Goal: Information Seeking & Learning: Learn about a topic

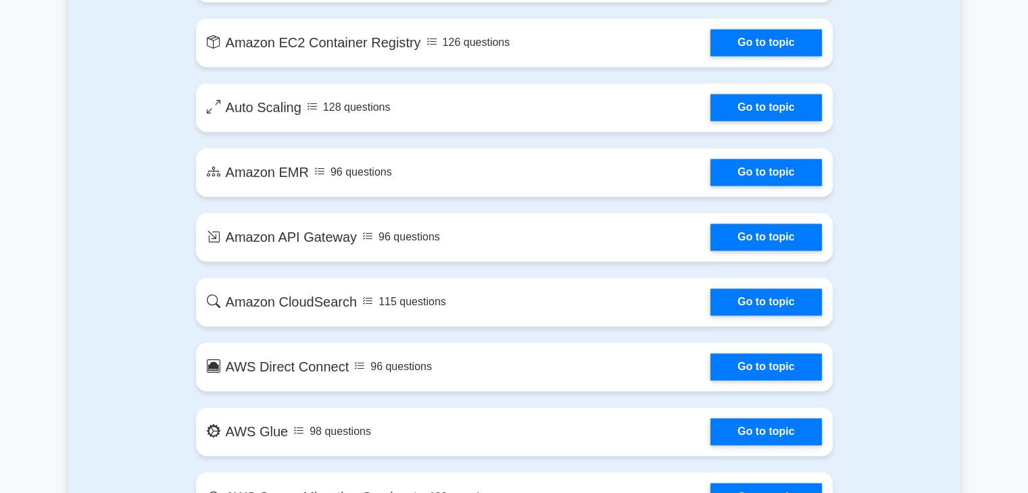
scroll to position [2103, 0]
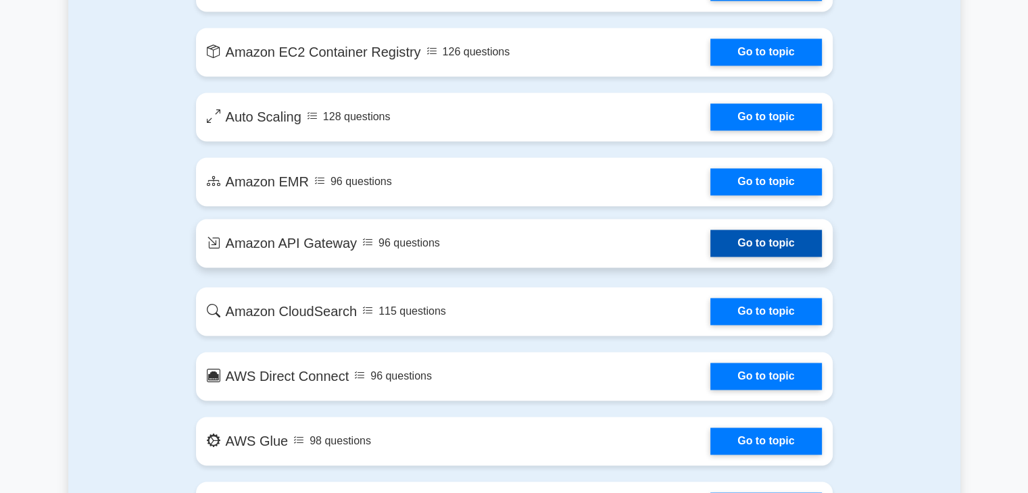
click at [736, 241] on link "Go to topic" at bounding box center [765, 243] width 111 height 27
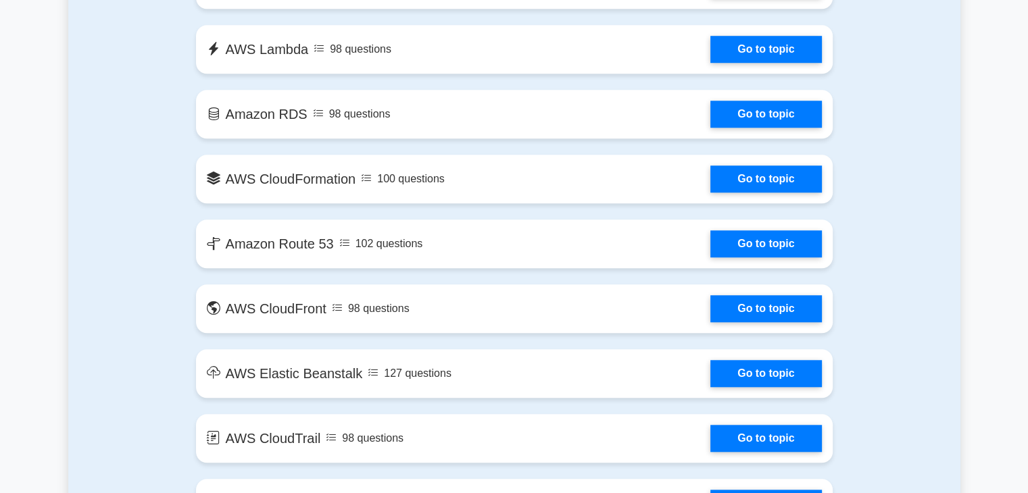
scroll to position [1110, 0]
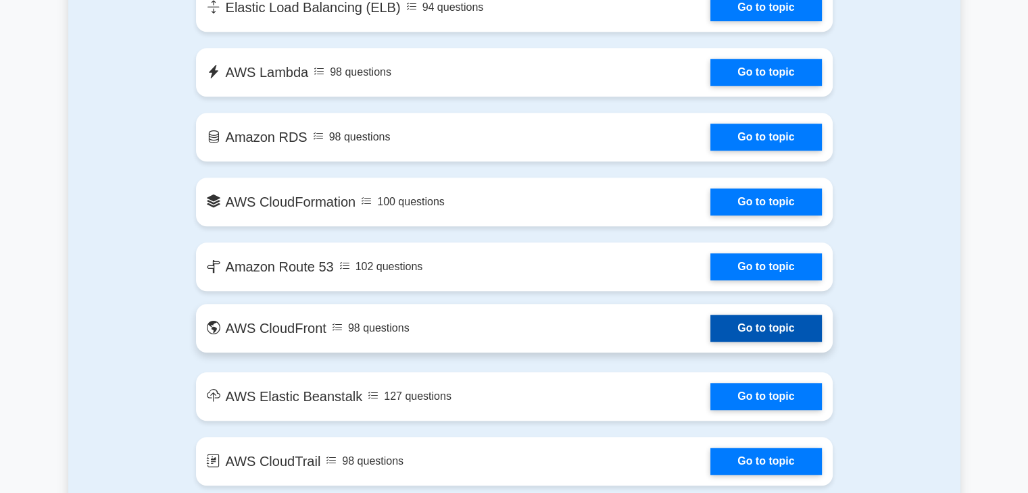
click at [800, 326] on link "Go to topic" at bounding box center [765, 328] width 111 height 27
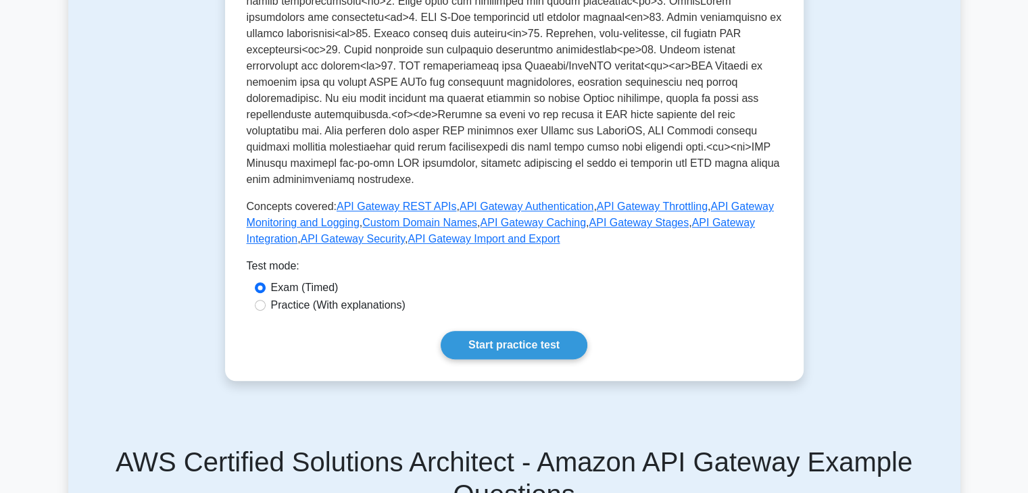
scroll to position [529, 0]
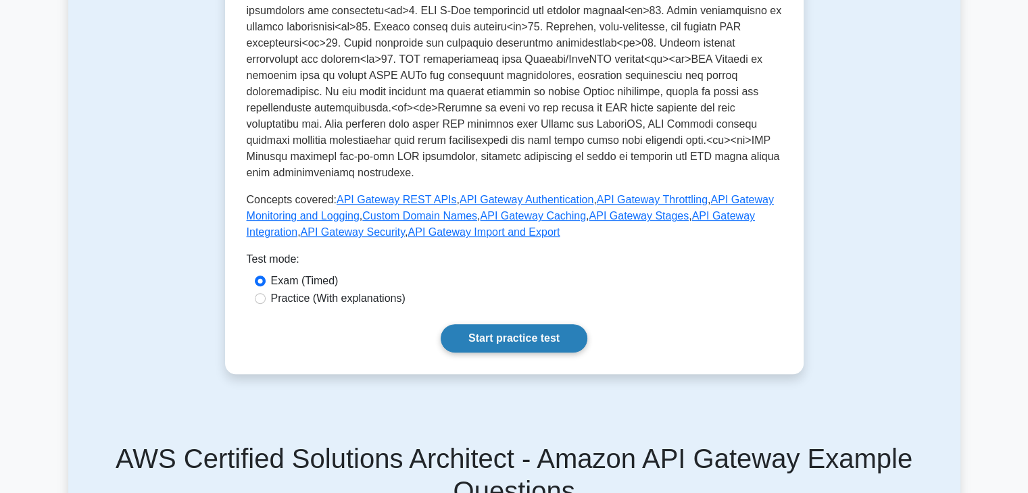
click at [520, 339] on link "Start practice test" at bounding box center [514, 338] width 147 height 28
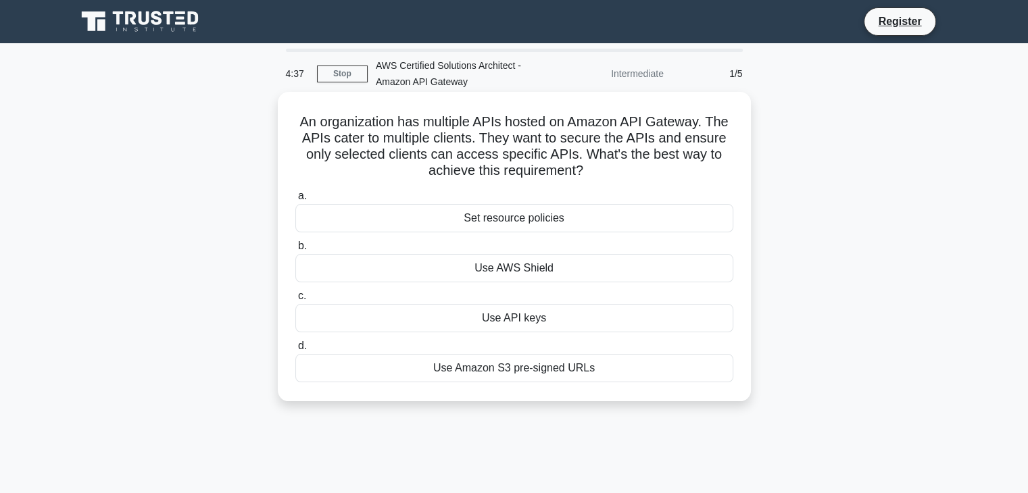
click at [534, 321] on div "Use API keys" at bounding box center [514, 318] width 438 height 28
click at [295, 301] on input "c. Use API keys" at bounding box center [295, 296] width 0 height 9
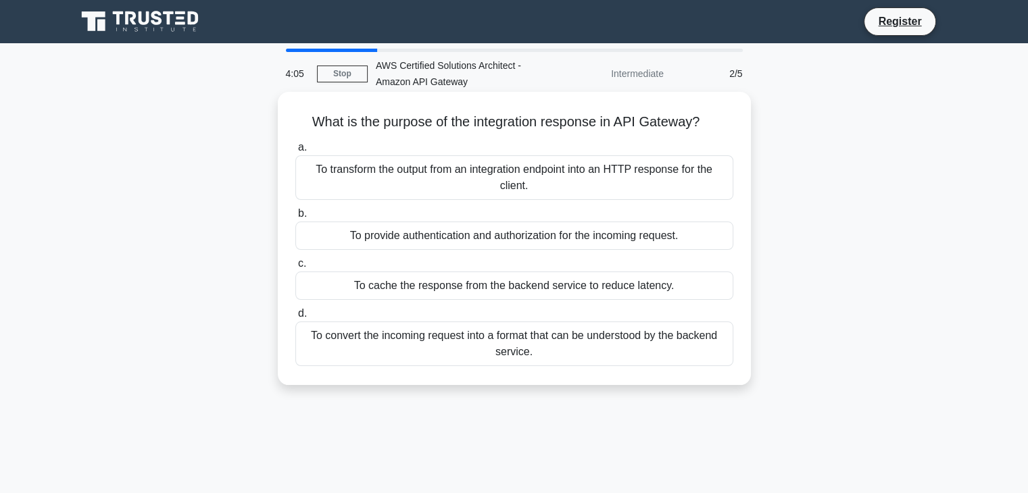
click at [511, 287] on div "To cache the response from the backend service to reduce latency." at bounding box center [514, 286] width 438 height 28
click at [295, 268] on input "c. To cache the response from the backend service to reduce latency." at bounding box center [295, 263] width 0 height 9
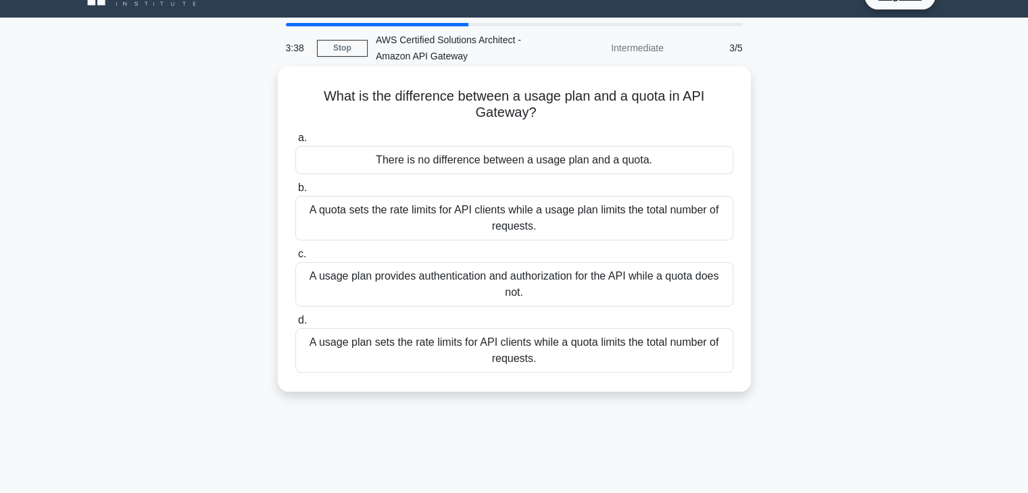
scroll to position [27, 0]
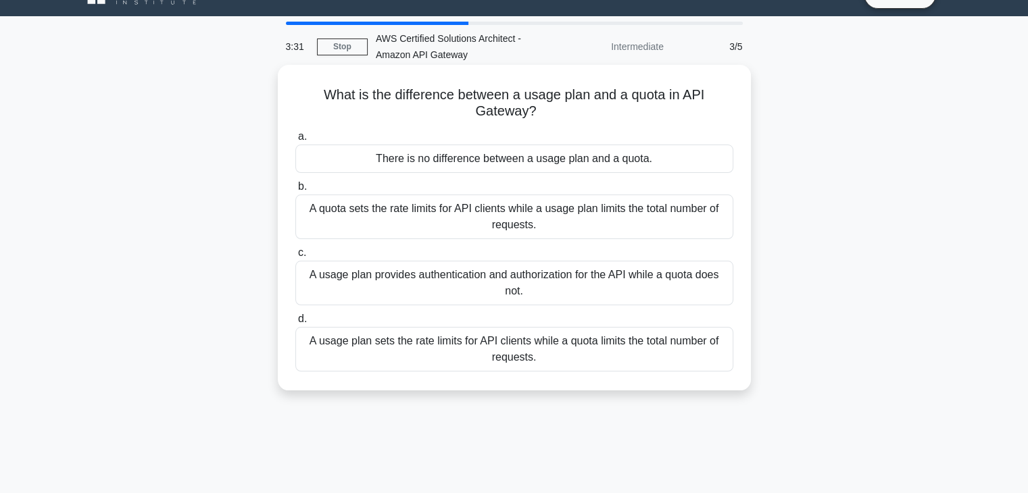
click at [493, 334] on div "A usage plan sets the rate limits for API clients while a quota limits the tota…" at bounding box center [514, 349] width 438 height 45
click at [295, 324] on input "d. A usage plan sets the rate limits for API clients while a quota limits the t…" at bounding box center [295, 319] width 0 height 9
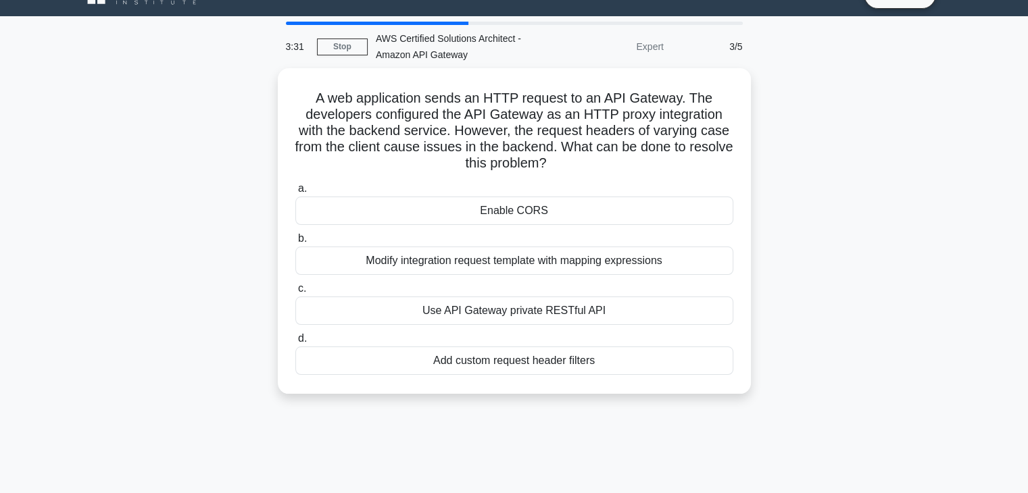
scroll to position [0, 0]
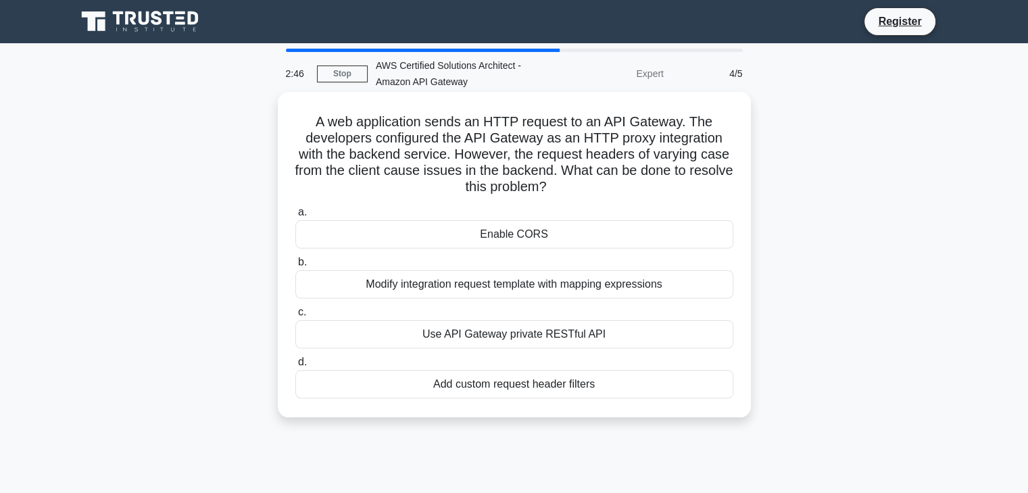
click at [462, 286] on div "Modify integration request template with mapping expressions" at bounding box center [514, 284] width 438 height 28
click at [295, 267] on input "b. Modify integration request template with mapping expressions" at bounding box center [295, 262] width 0 height 9
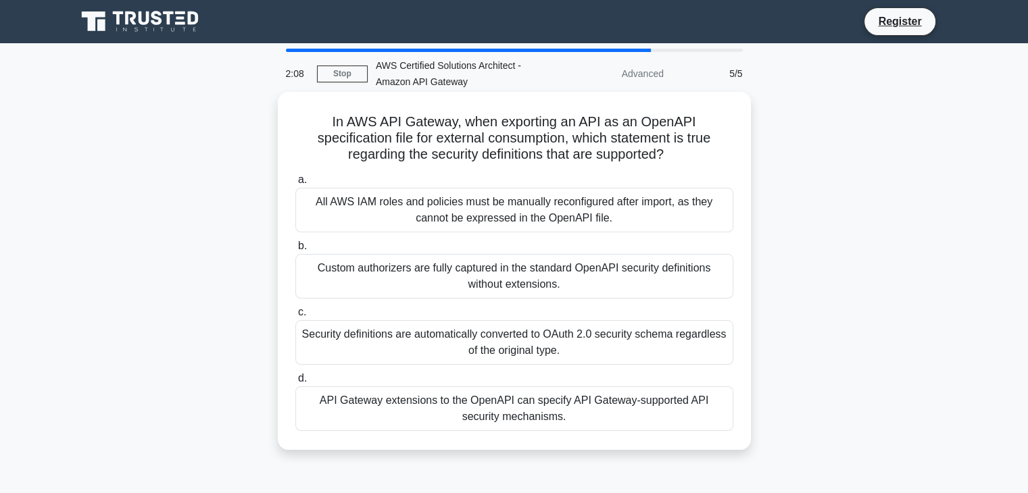
click at [501, 409] on div "API Gateway extensions to the OpenAPI can specify API Gateway-supported API sec…" at bounding box center [514, 409] width 438 height 45
click at [295, 383] on input "d. API Gateway extensions to the OpenAPI can specify API Gateway-supported API …" at bounding box center [295, 378] width 0 height 9
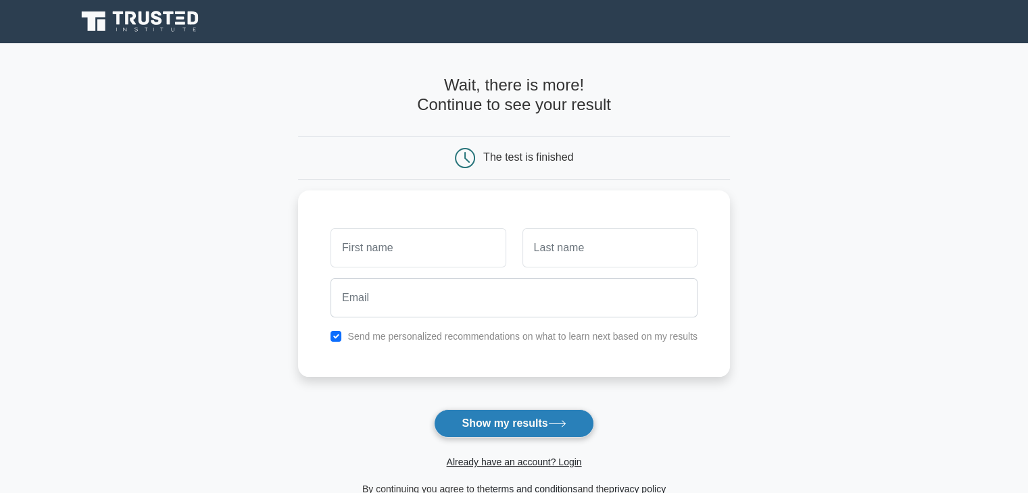
click at [548, 422] on button "Show my results" at bounding box center [513, 423] width 159 height 28
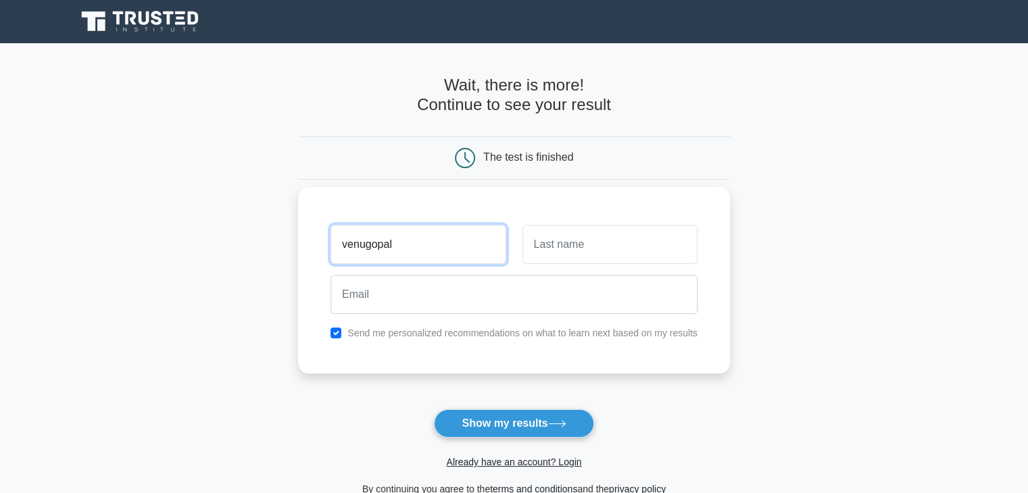
type input "venugopal"
click at [541, 252] on input "text" at bounding box center [609, 244] width 175 height 39
type input "badana"
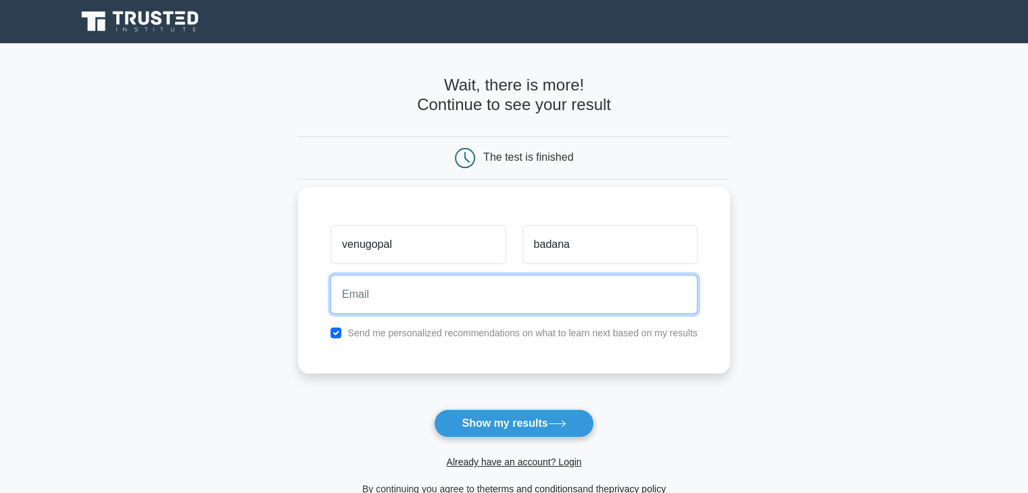
click at [492, 295] on input "email" at bounding box center [513, 294] width 367 height 39
type input "badanavenugopal15@gmail.com"
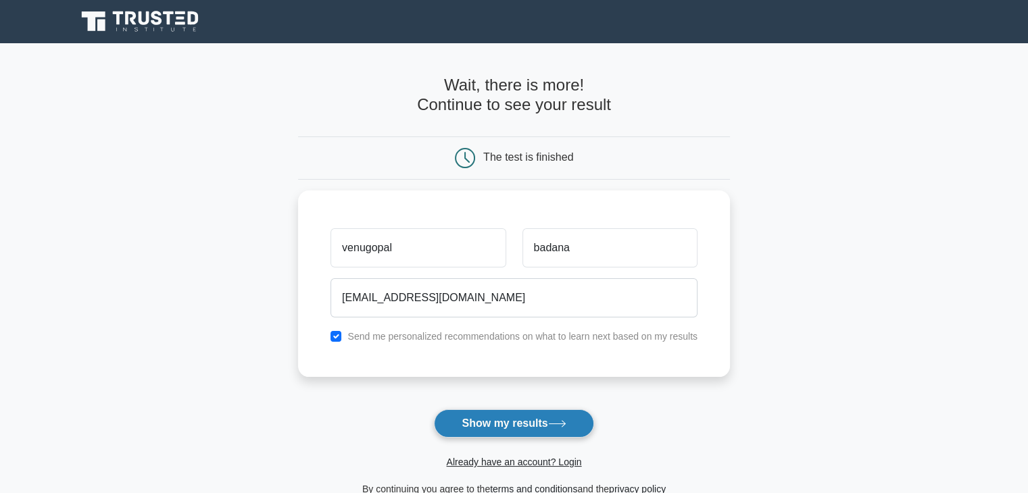
click at [505, 417] on button "Show my results" at bounding box center [513, 423] width 159 height 28
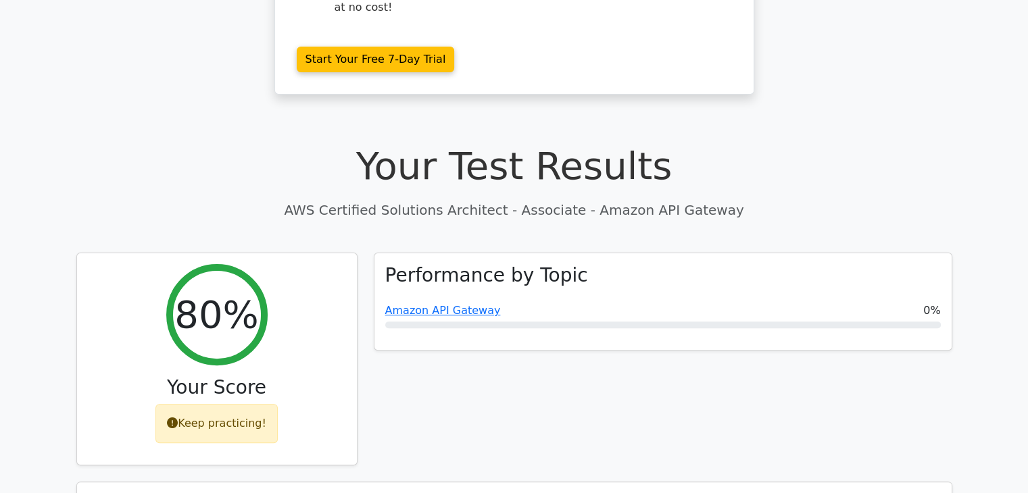
scroll to position [337, 0]
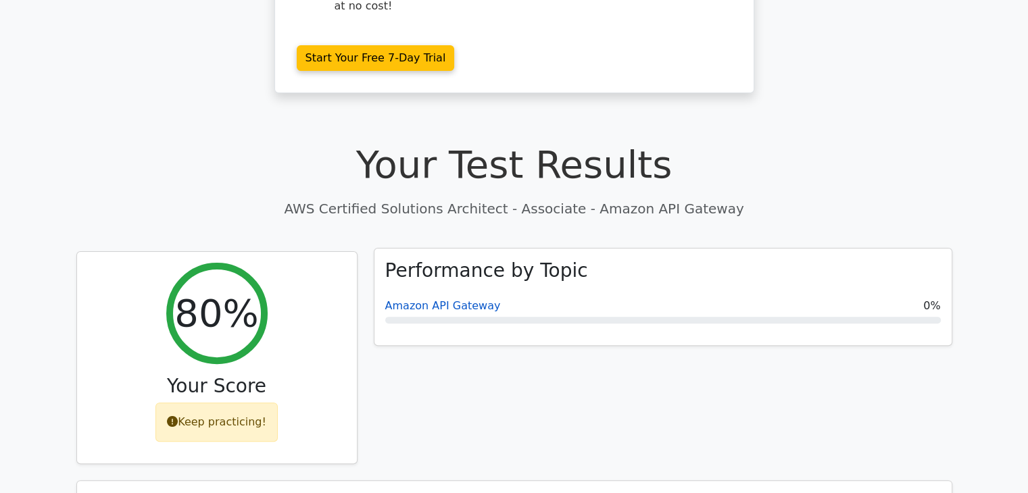
click at [451, 299] on link "Amazon API Gateway" at bounding box center [443, 305] width 116 height 13
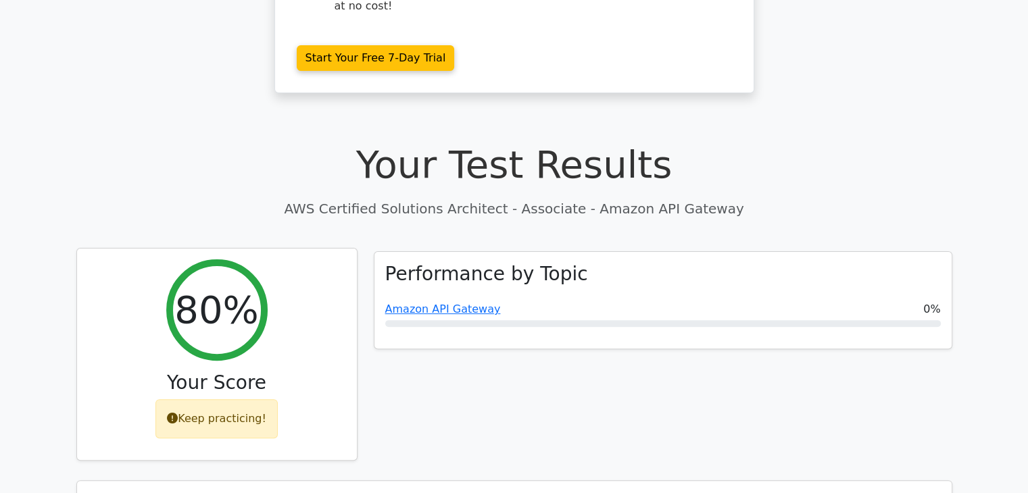
click at [218, 287] on h2 "80%" at bounding box center [216, 309] width 84 height 45
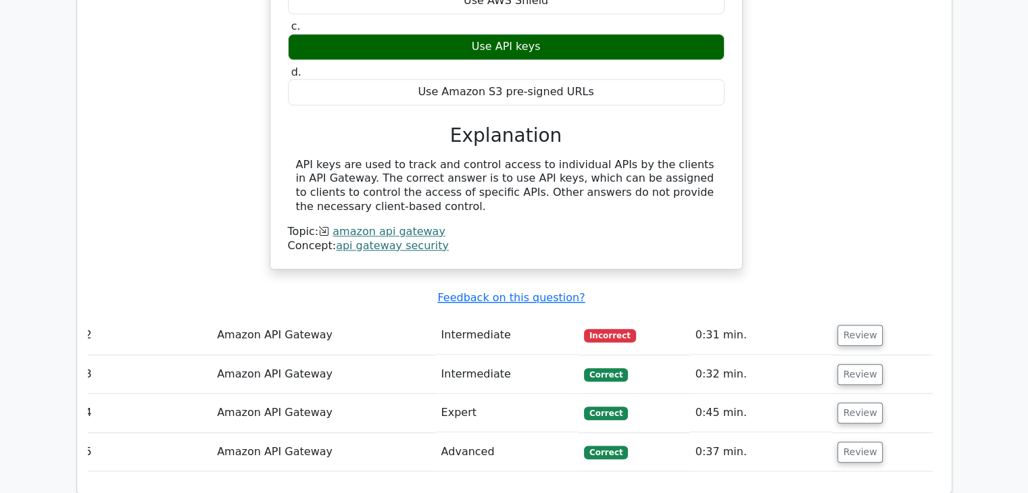
scroll to position [1292, 0]
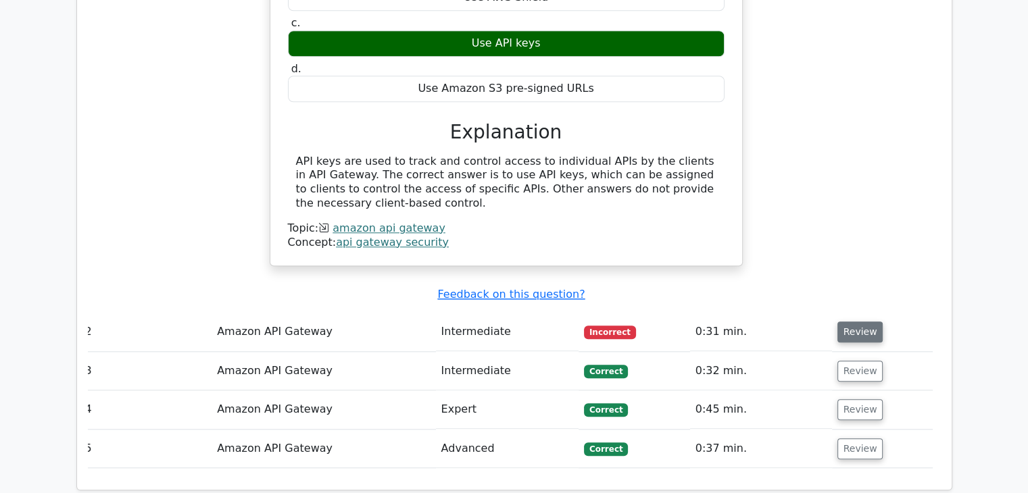
click at [859, 322] on button "Review" at bounding box center [860, 332] width 46 height 21
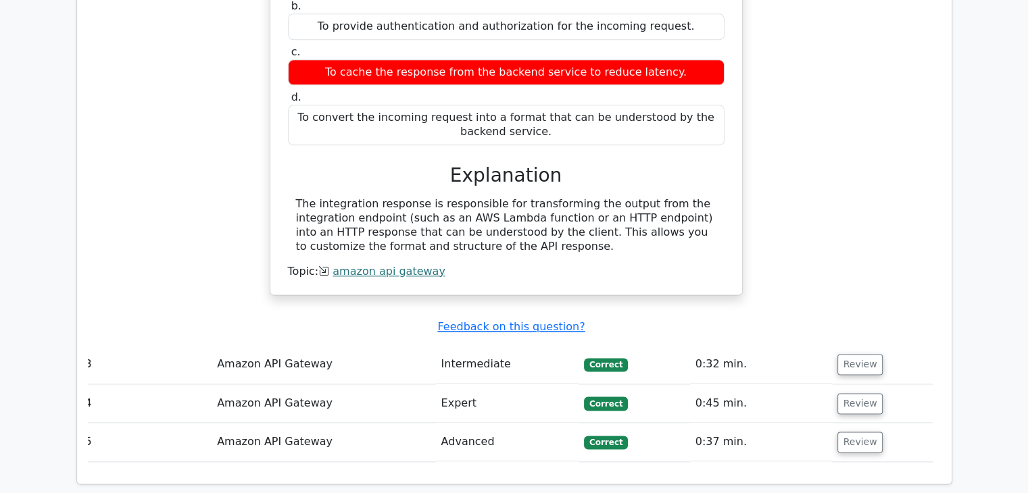
scroll to position [1757, 0]
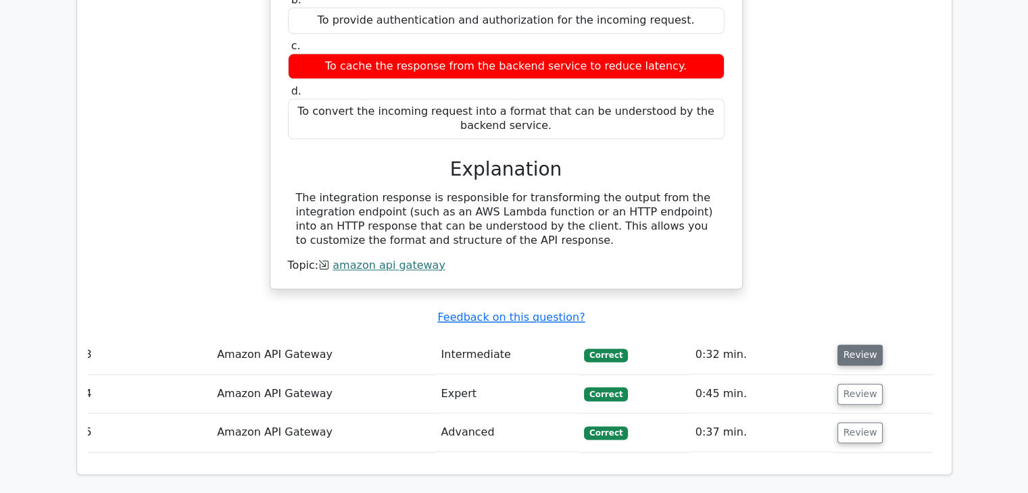
click at [851, 345] on button "Review" at bounding box center [860, 355] width 46 height 21
click at [848, 345] on button "Review" at bounding box center [860, 355] width 46 height 21
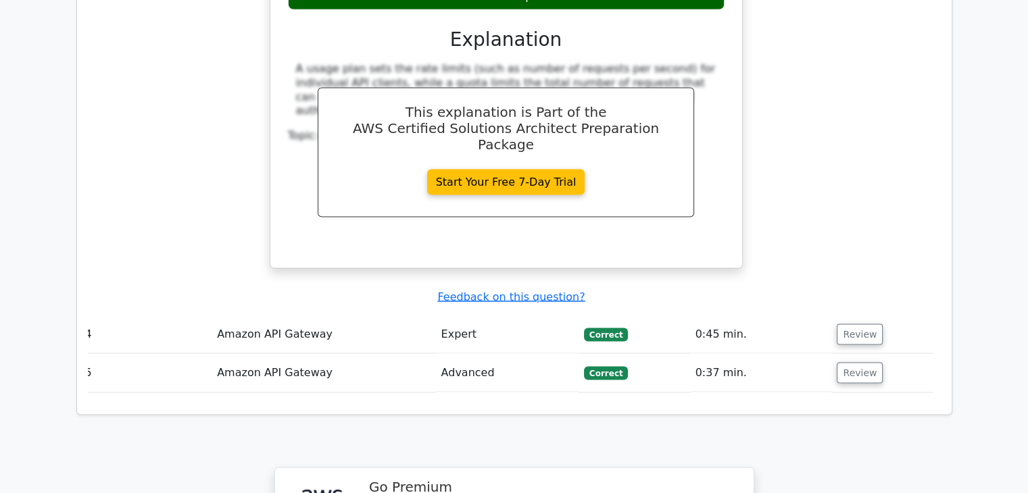
scroll to position [2403, 0]
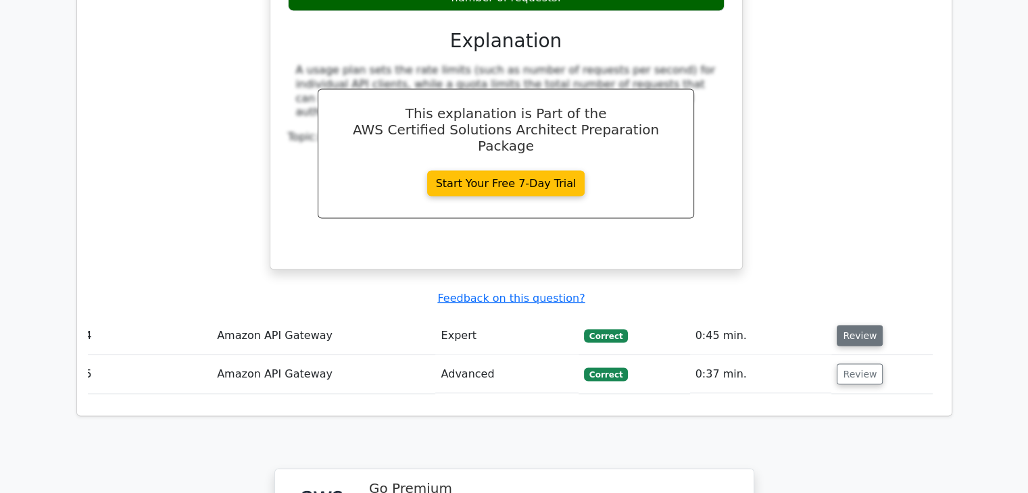
click at [862, 325] on button "Review" at bounding box center [860, 335] width 46 height 21
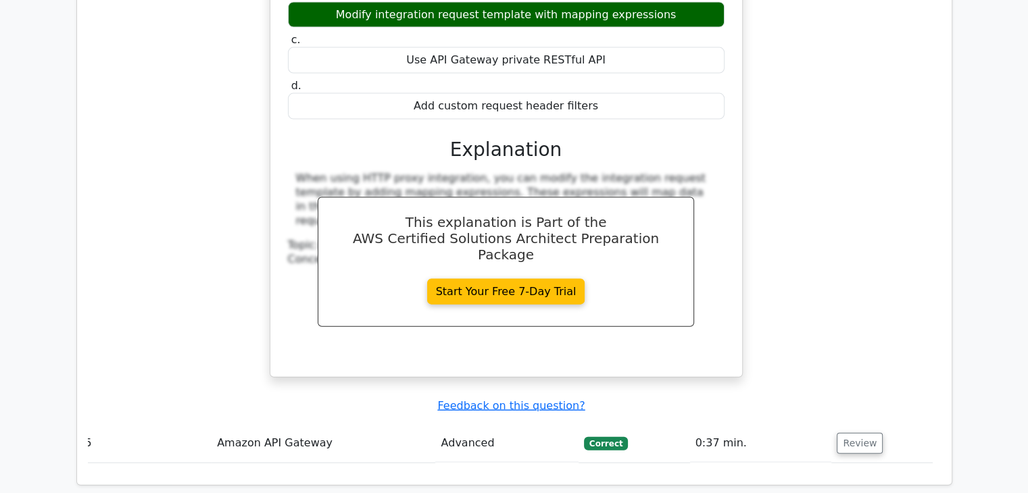
scroll to position [2932, 0]
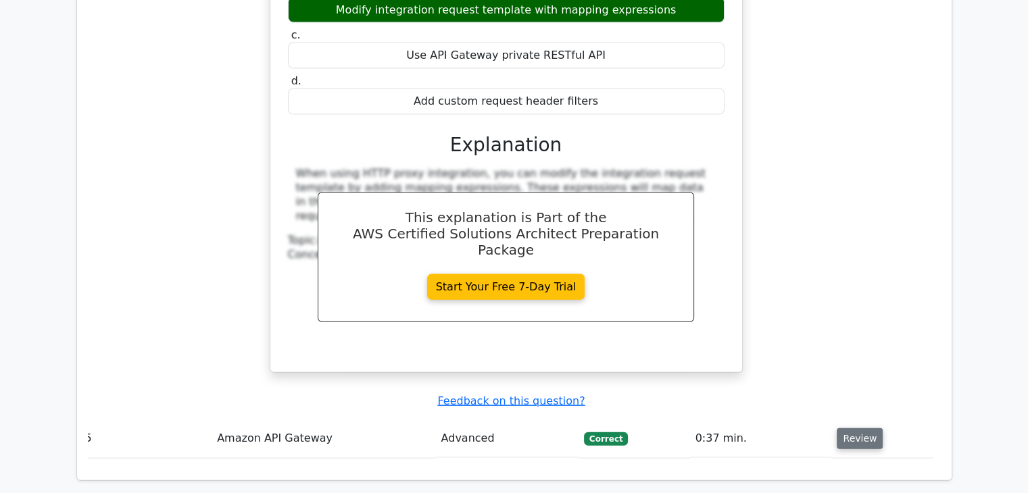
click at [846, 428] on button "Review" at bounding box center [860, 438] width 46 height 21
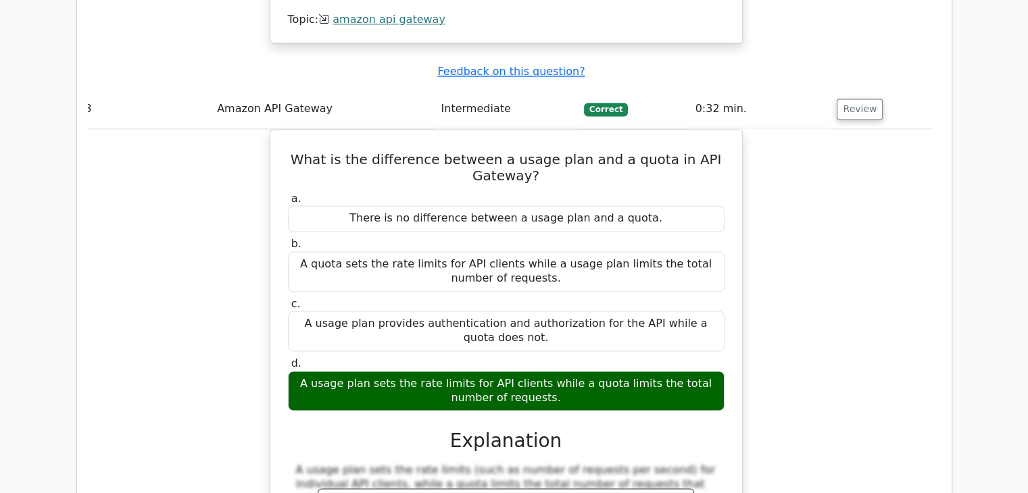
scroll to position [1745, 0]
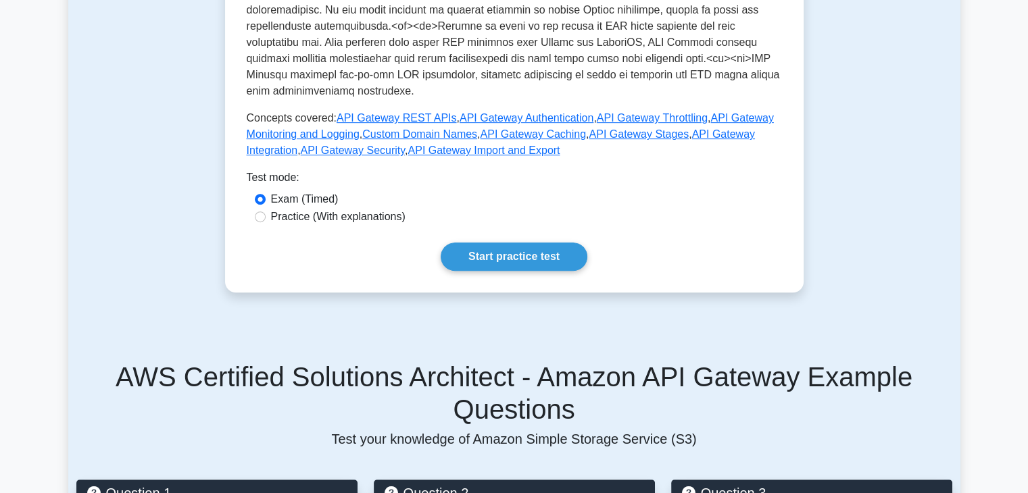
scroll to position [637, 0]
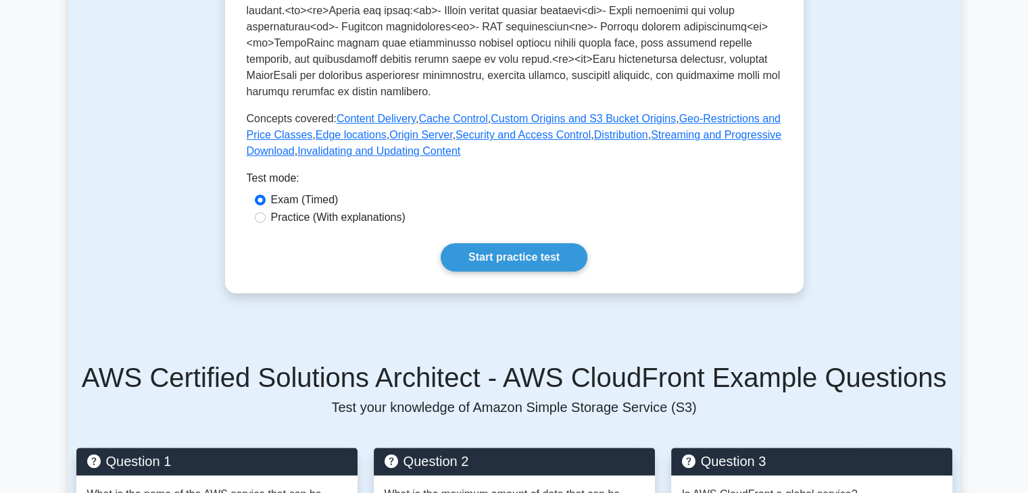
scroll to position [549, 0]
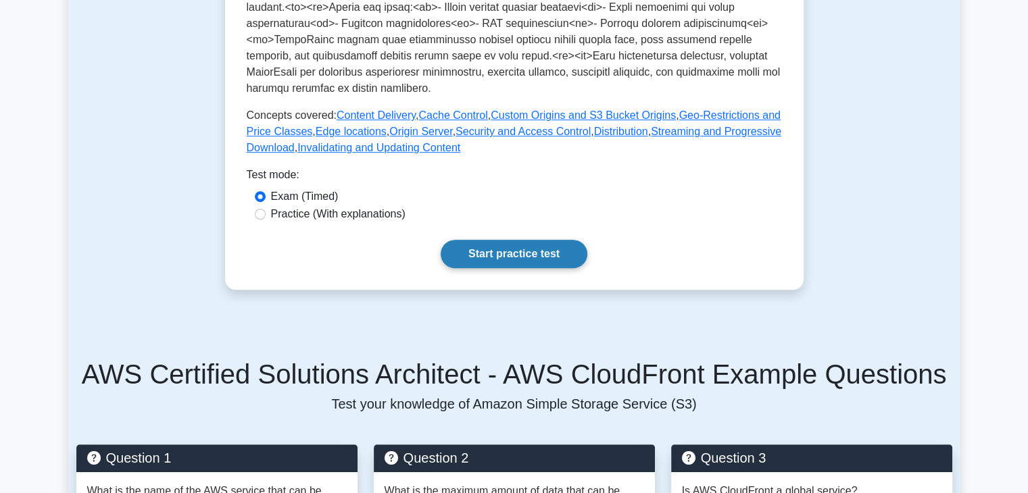
click at [541, 250] on link "Start practice test" at bounding box center [514, 254] width 147 height 28
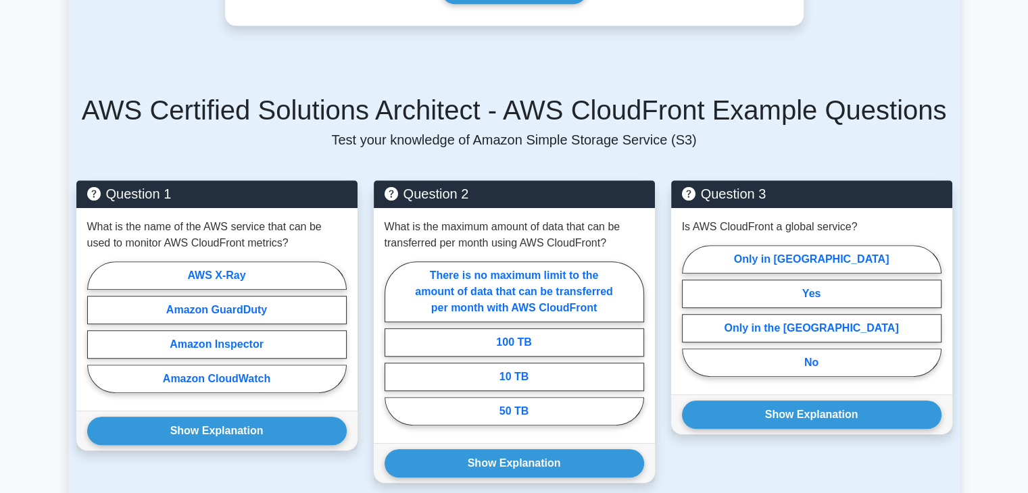
scroll to position [814, 0]
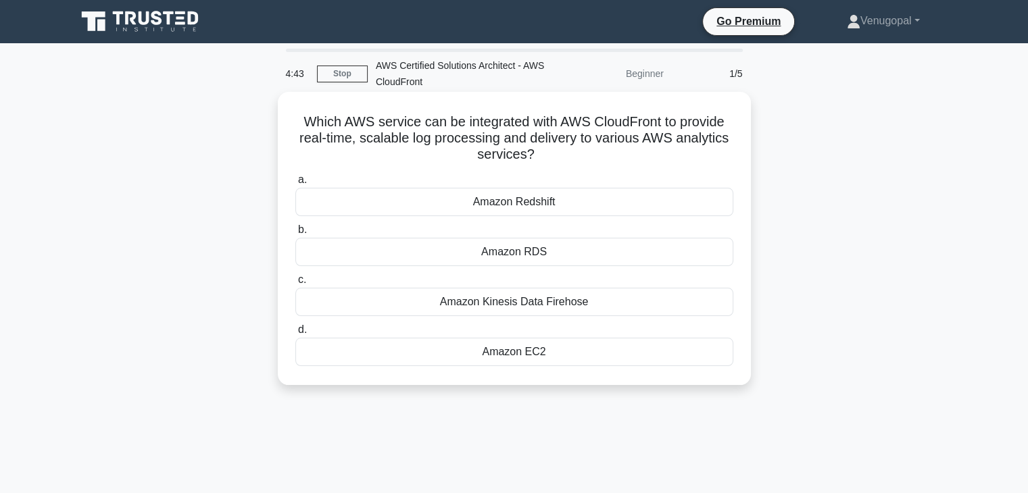
drag, startPoint x: 619, startPoint y: 253, endPoint x: 584, endPoint y: 350, distance: 103.5
click at [584, 350] on div "a. Amazon Redshift b. Amazon RDS c. d." at bounding box center [514, 269] width 454 height 200
click at [584, 350] on div "Amazon EC2" at bounding box center [514, 352] width 438 height 28
click at [295, 334] on input "d. Amazon EC2" at bounding box center [295, 330] width 0 height 9
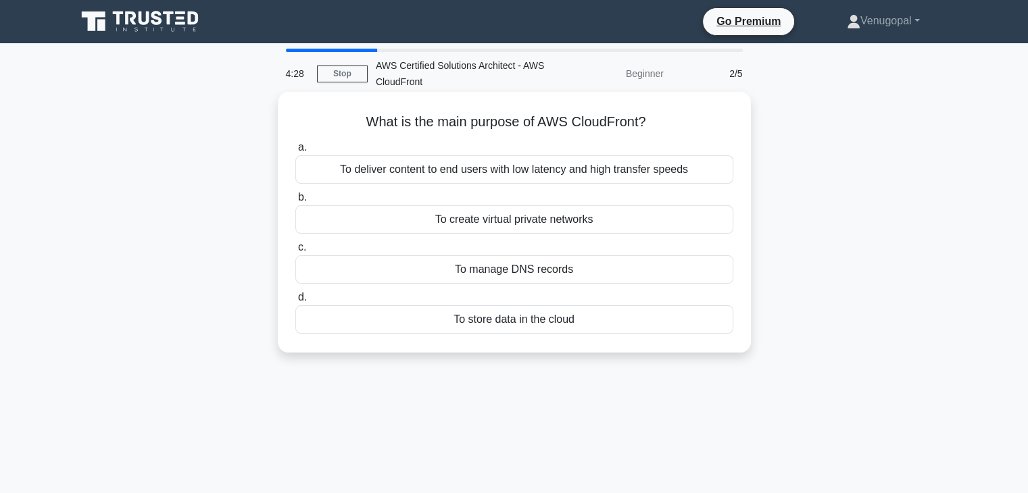
click at [523, 174] on div "To deliver content to end users with low latency and high transfer speeds" at bounding box center [514, 169] width 438 height 28
click at [295, 152] on input "a. To deliver content to end users with low latency and high transfer speeds" at bounding box center [295, 147] width 0 height 9
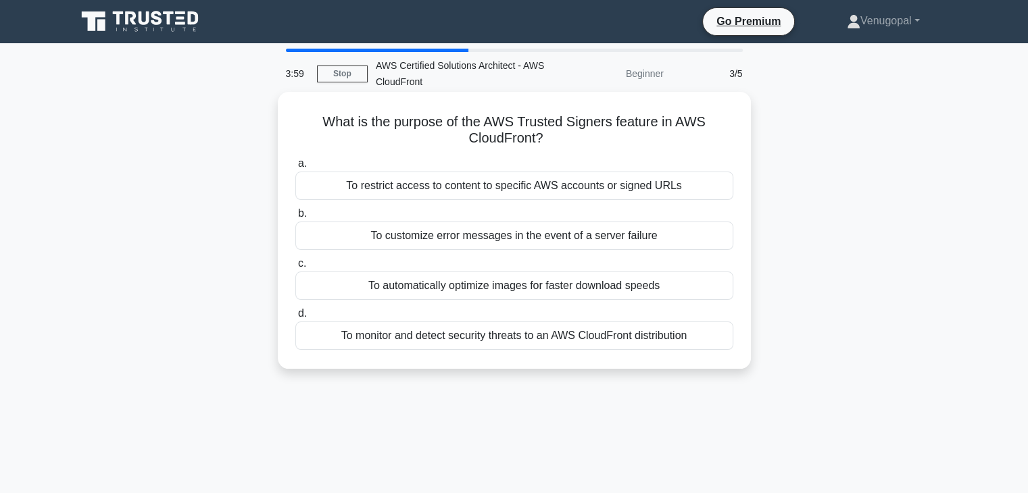
click at [531, 337] on div "To monitor and detect security threats to an AWS CloudFront distribution" at bounding box center [514, 336] width 438 height 28
click at [295, 318] on input "d. To monitor and detect security threats to an AWS CloudFront distribution" at bounding box center [295, 313] width 0 height 9
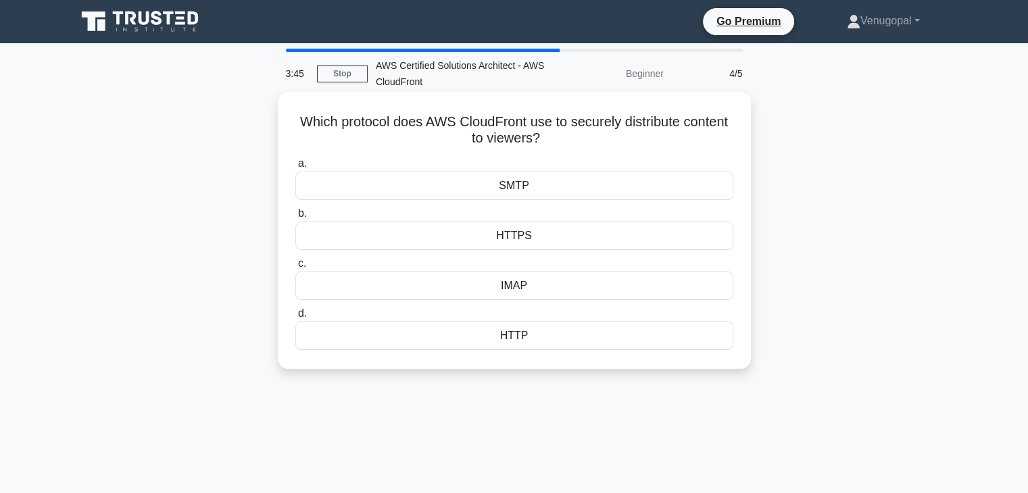
click at [527, 330] on div "HTTP" at bounding box center [514, 336] width 438 height 28
click at [295, 318] on input "d. HTTP" at bounding box center [295, 313] width 0 height 9
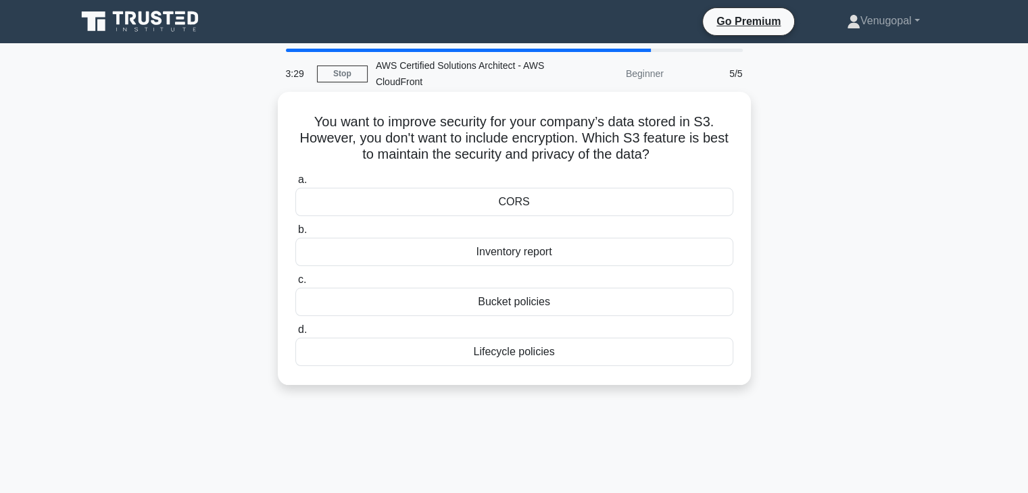
click at [532, 306] on div "Bucket policies" at bounding box center [514, 302] width 438 height 28
click at [295, 284] on input "c. Bucket policies" at bounding box center [295, 280] width 0 height 9
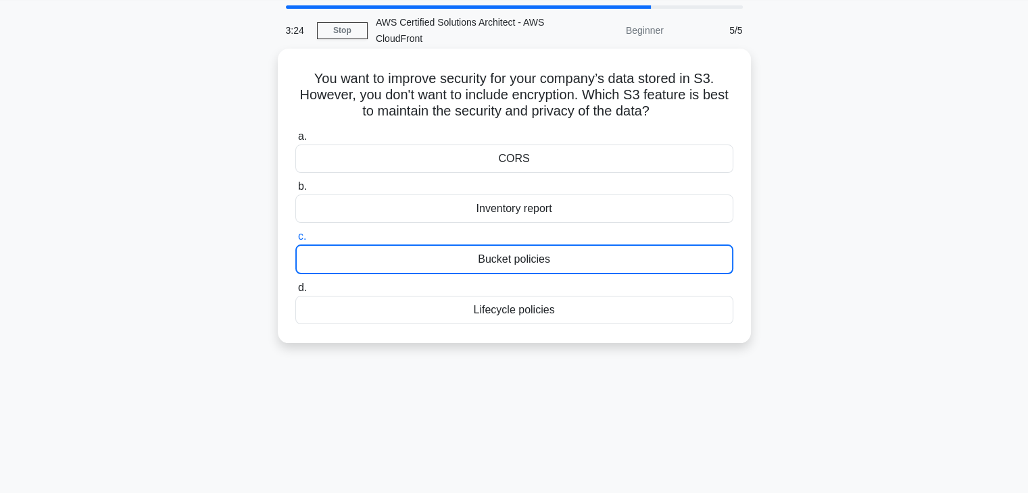
scroll to position [45, 0]
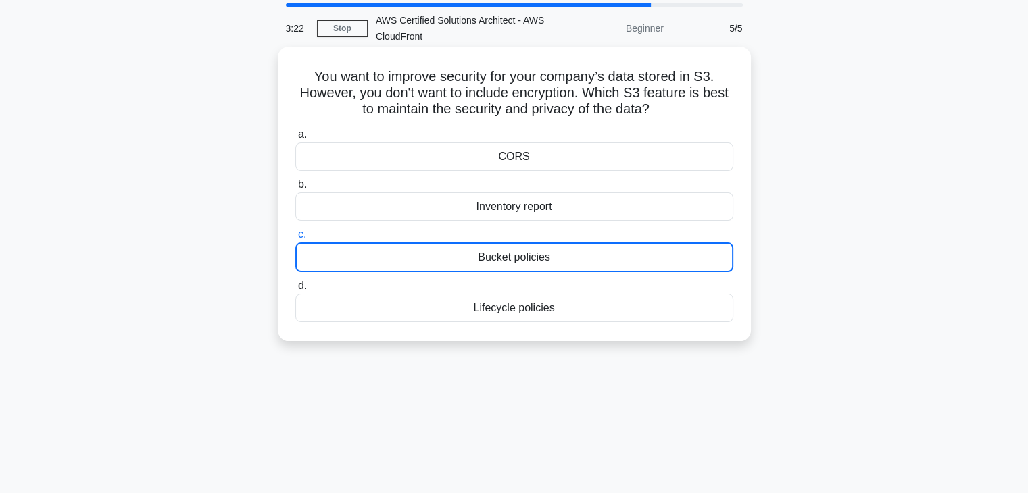
click at [525, 254] on div "Bucket policies" at bounding box center [514, 258] width 438 height 30
click at [295, 239] on input "c. Bucket policies" at bounding box center [295, 234] width 0 height 9
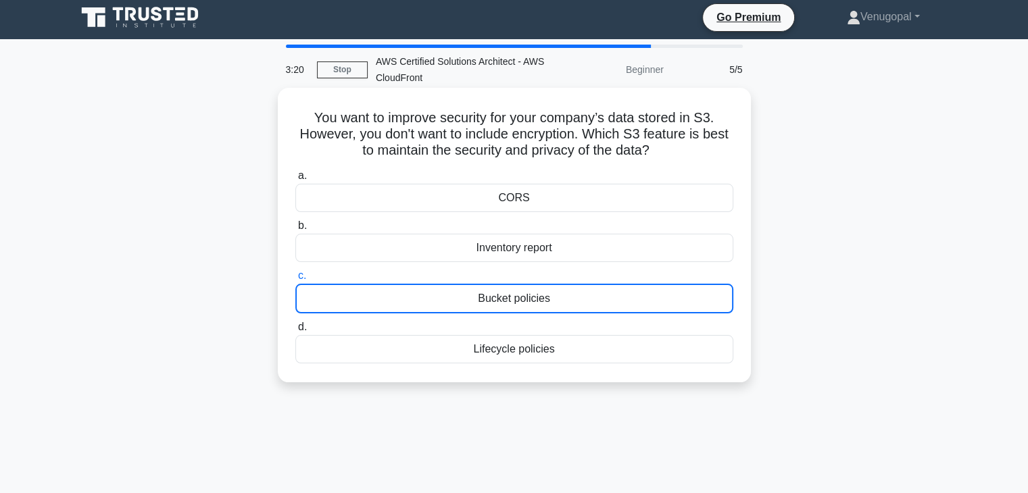
scroll to position [0, 0]
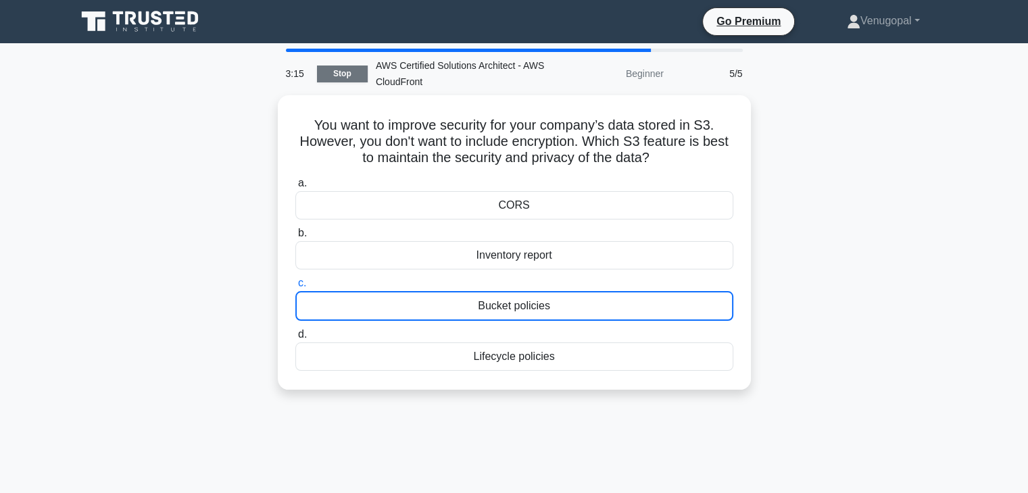
click at [337, 79] on link "Stop" at bounding box center [342, 74] width 51 height 17
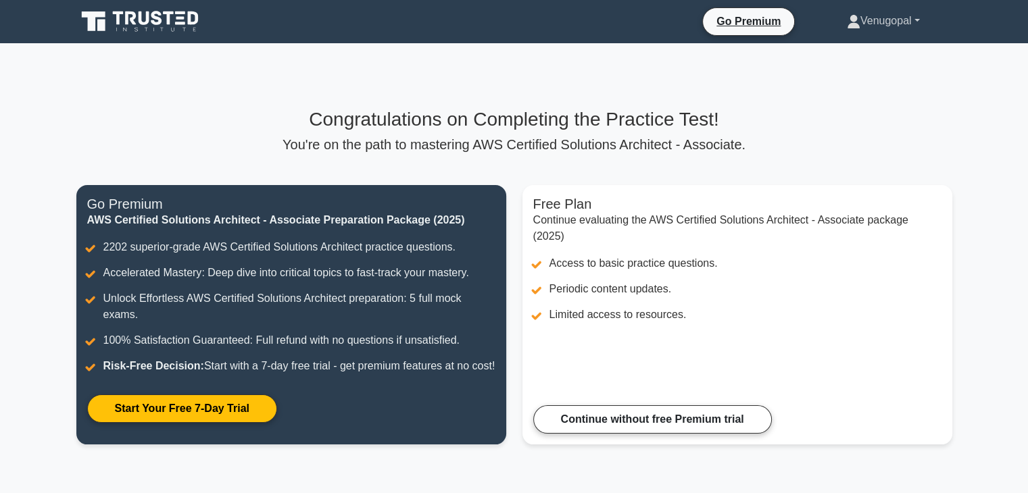
click at [859, 20] on link "Venugopal" at bounding box center [883, 20] width 138 height 27
click at [803, 114] on h3 "Congratulations on Completing the Practice Test!" at bounding box center [514, 119] width 876 height 23
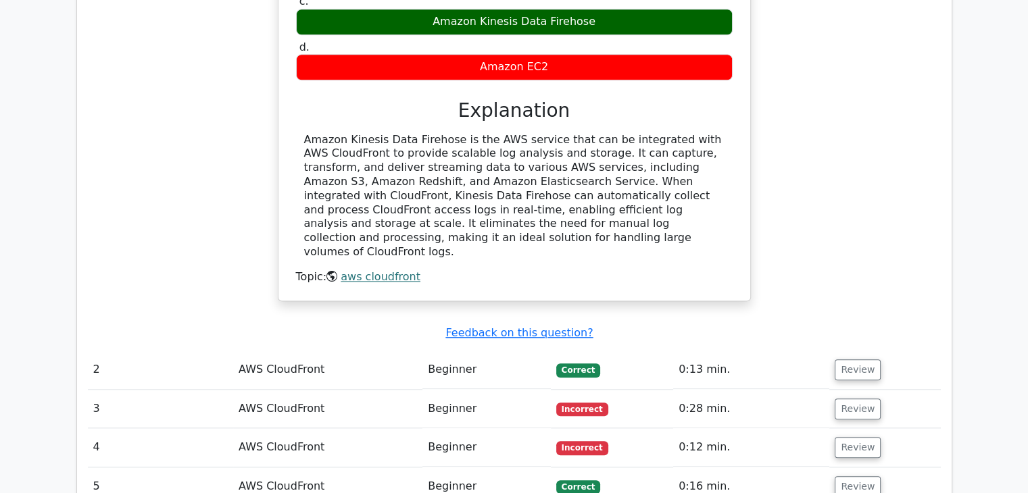
scroll to position [1299, 0]
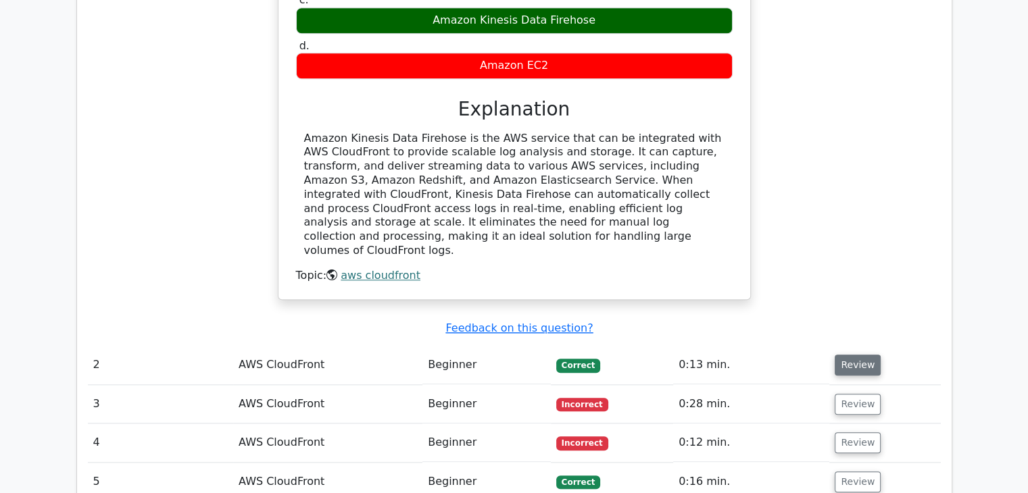
click at [838, 355] on button "Review" at bounding box center [858, 365] width 46 height 21
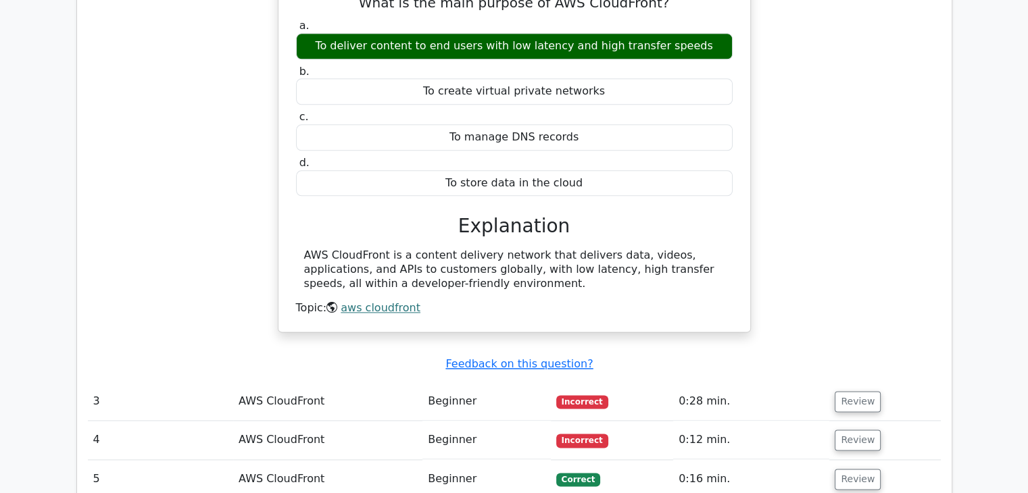
scroll to position [1710, 0]
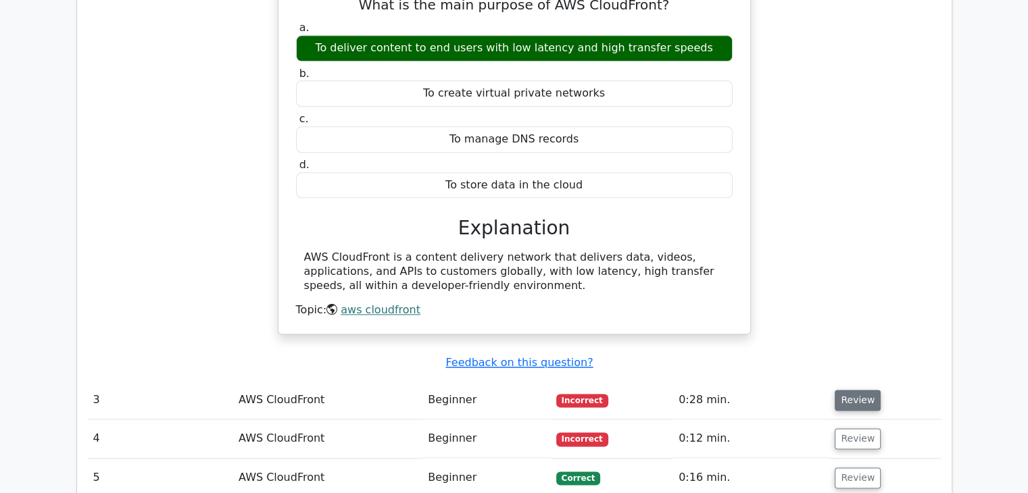
click at [845, 390] on button "Review" at bounding box center [858, 400] width 46 height 21
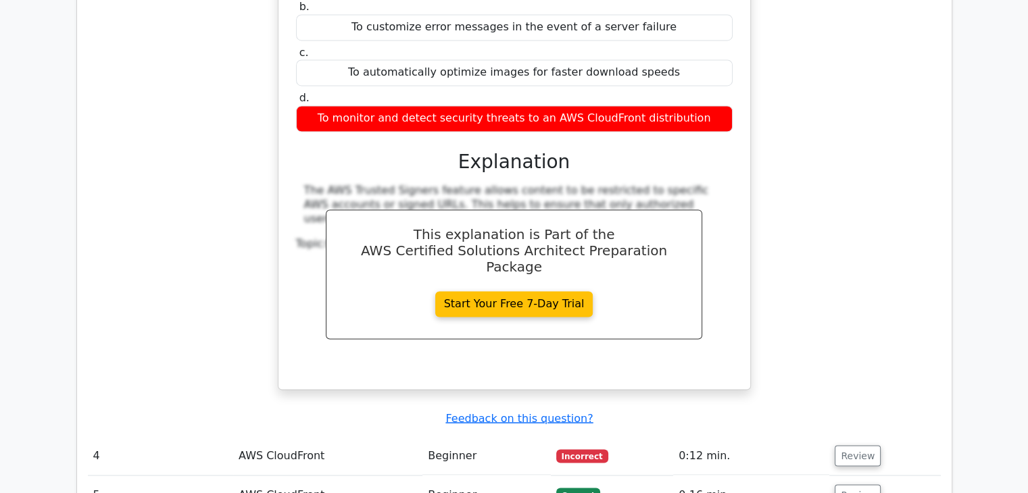
scroll to position [2239, 0]
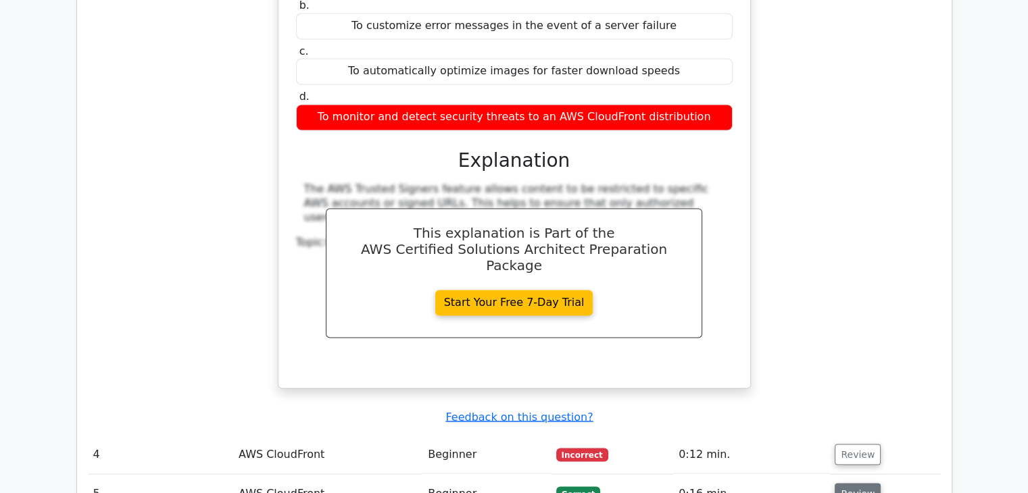
click at [849, 483] on button "Review" at bounding box center [858, 493] width 46 height 21
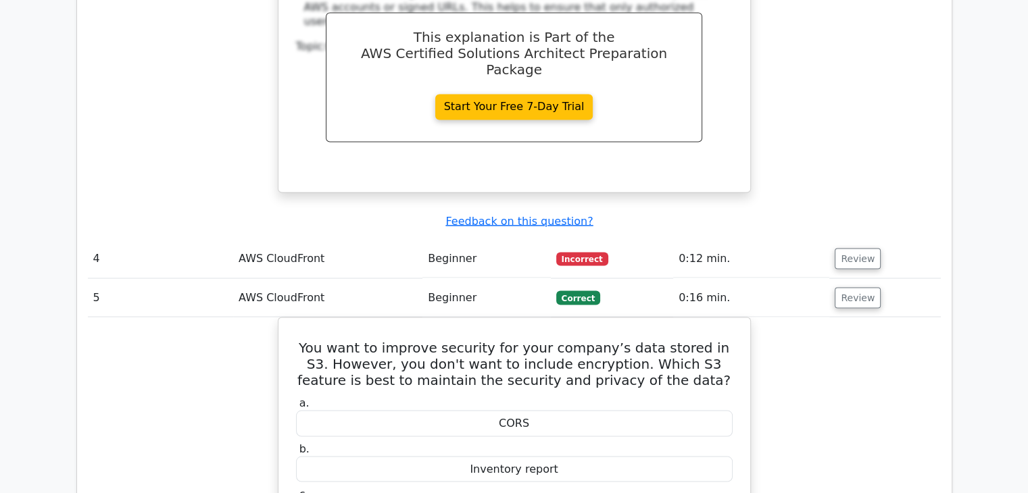
scroll to position [0, 5]
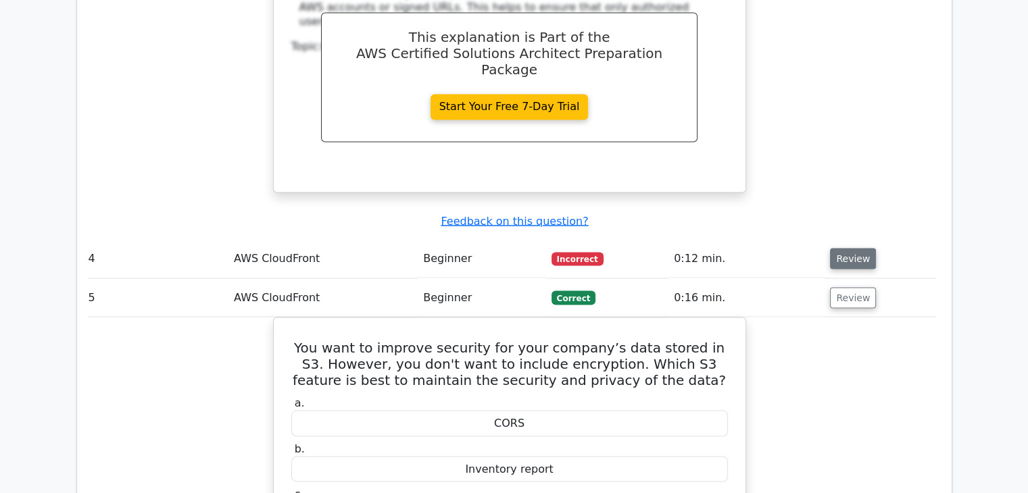
click at [846, 248] on button "Review" at bounding box center [853, 258] width 46 height 21
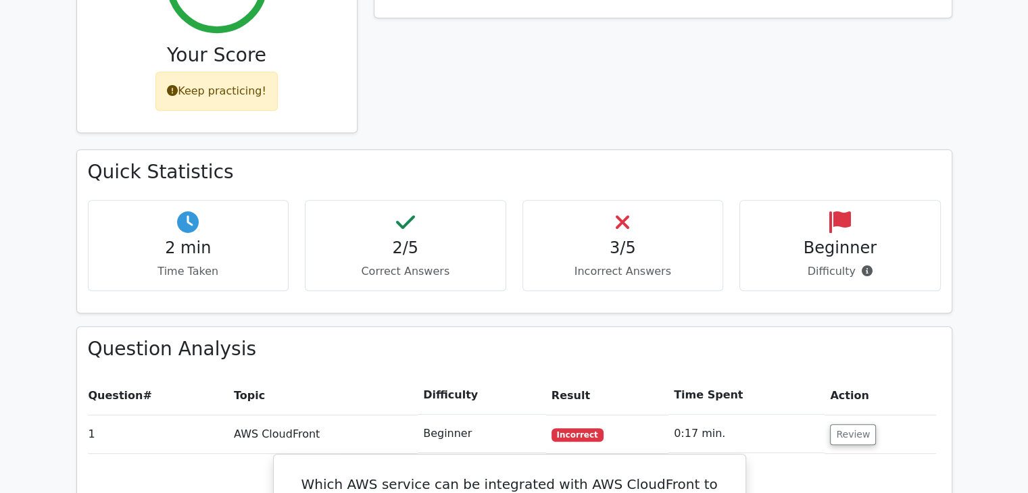
scroll to position [670, 0]
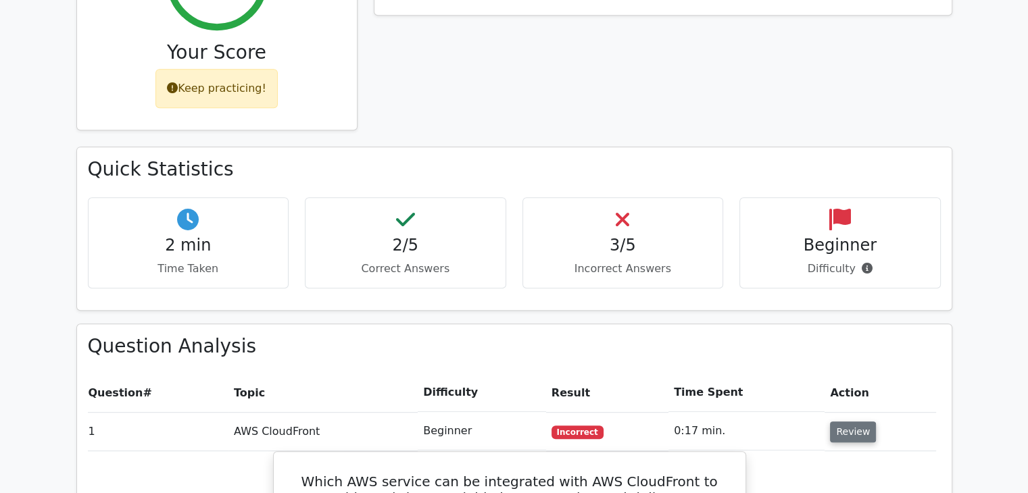
click at [838, 422] on button "Review" at bounding box center [853, 432] width 46 height 21
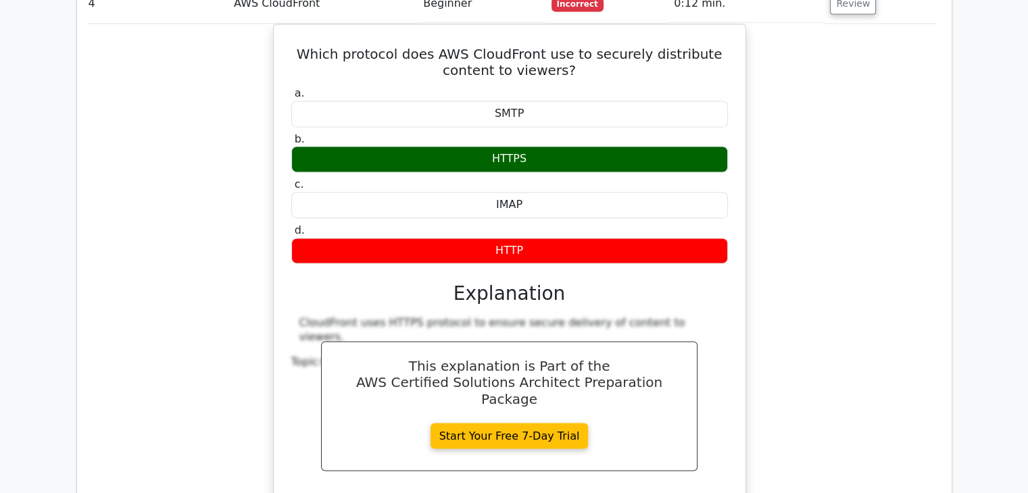
scroll to position [0, 8]
